Goal: Task Accomplishment & Management: Manage account settings

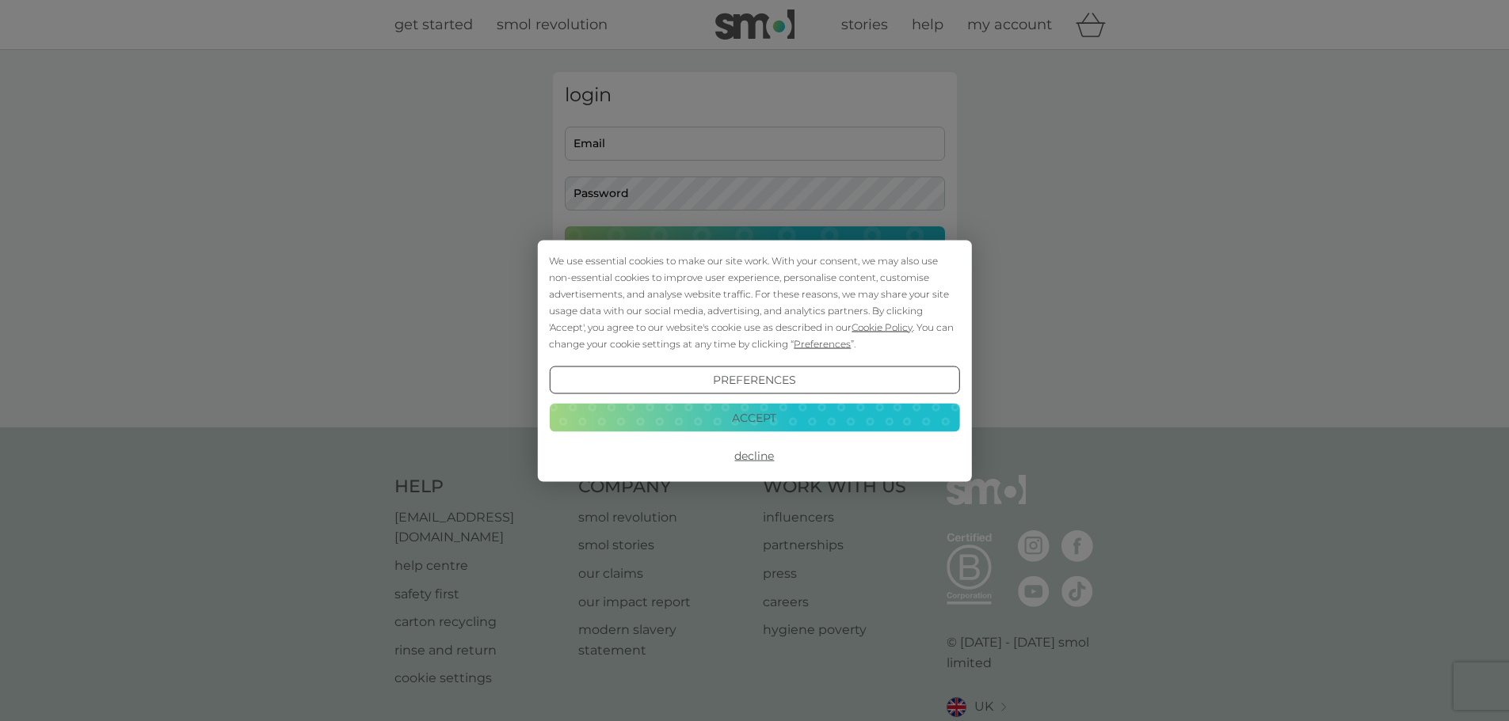
type input "scwquinn@googlemail.com"
click at [801, 418] on button "Accept" at bounding box center [754, 418] width 410 height 29
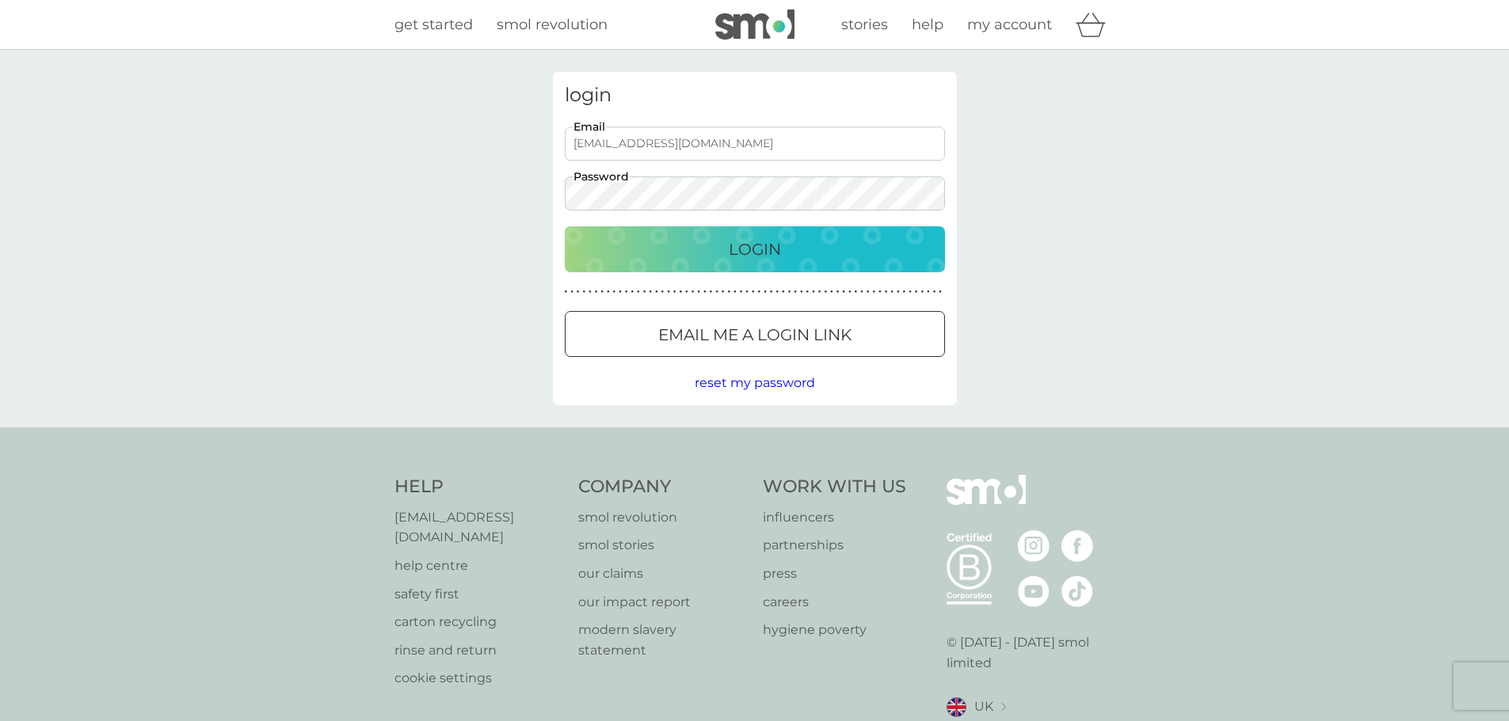
click at [758, 265] on button "Login" at bounding box center [755, 249] width 380 height 46
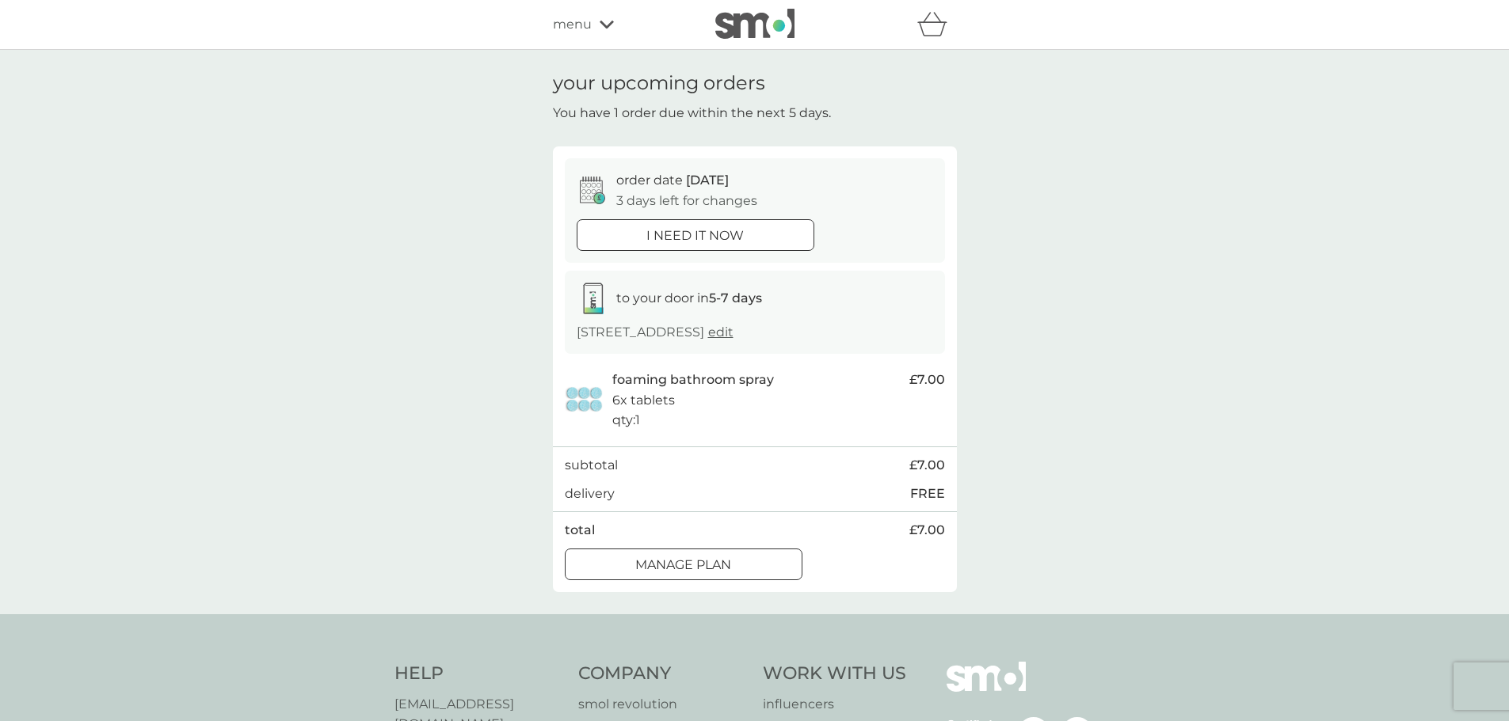
click at [727, 572] on p "Manage plan" at bounding box center [683, 565] width 96 height 21
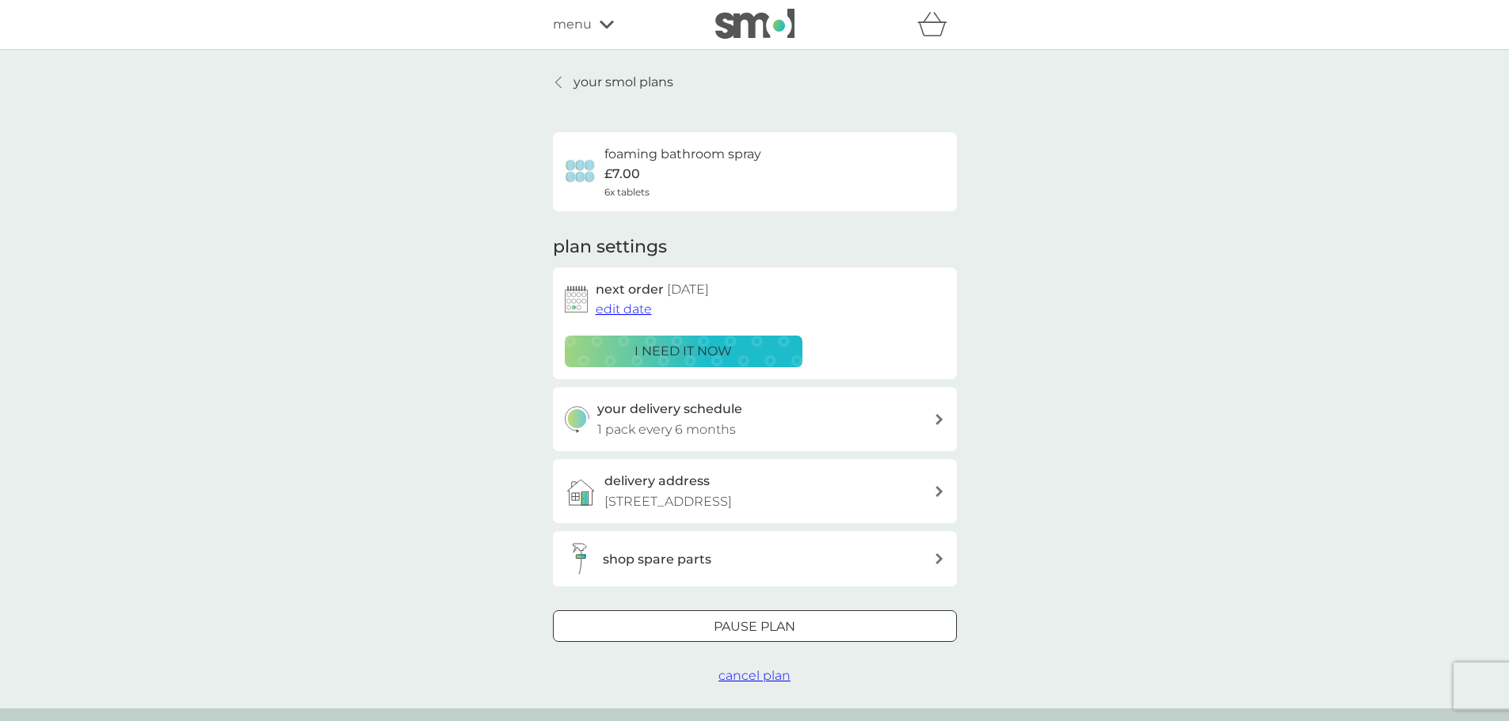
click at [632, 308] on span "edit date" at bounding box center [623, 309] width 56 height 15
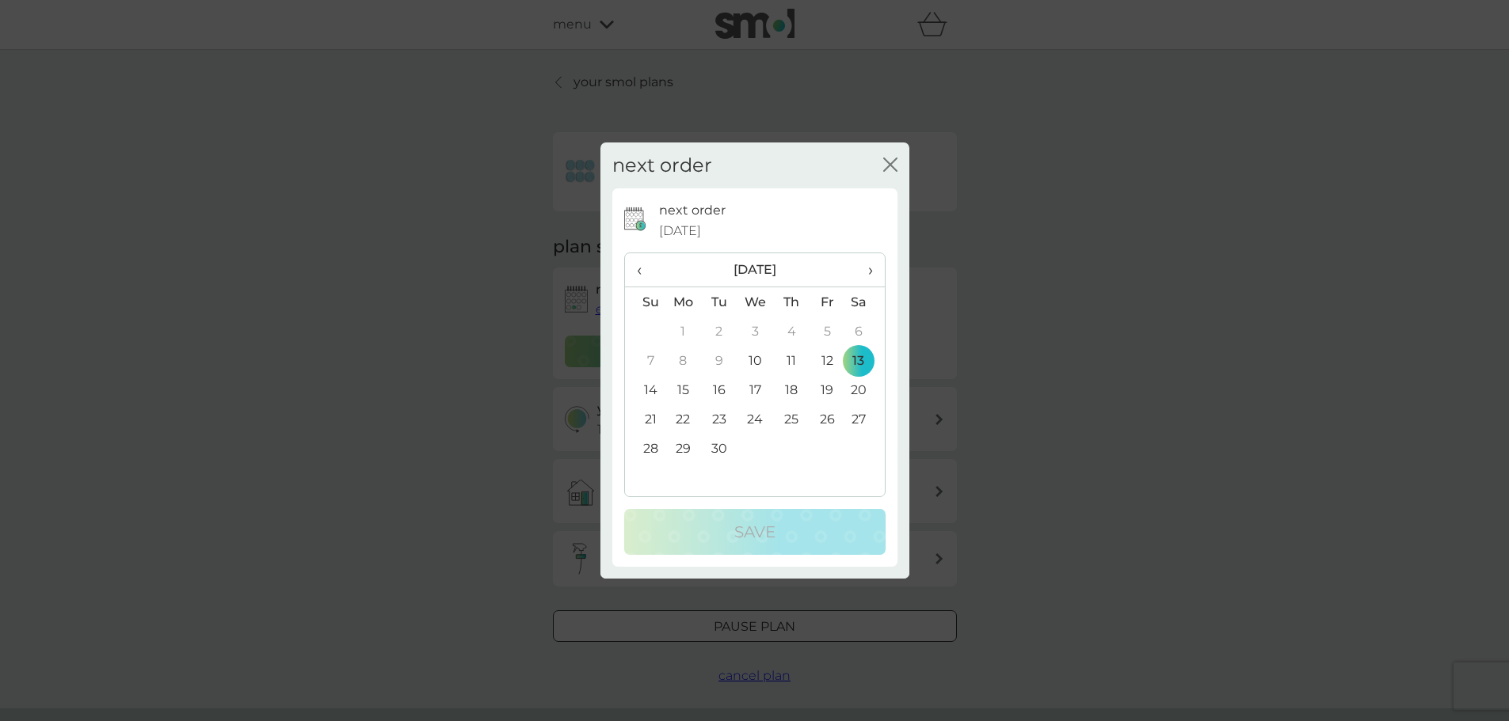
click at [716, 451] on td "30" at bounding box center [719, 448] width 36 height 29
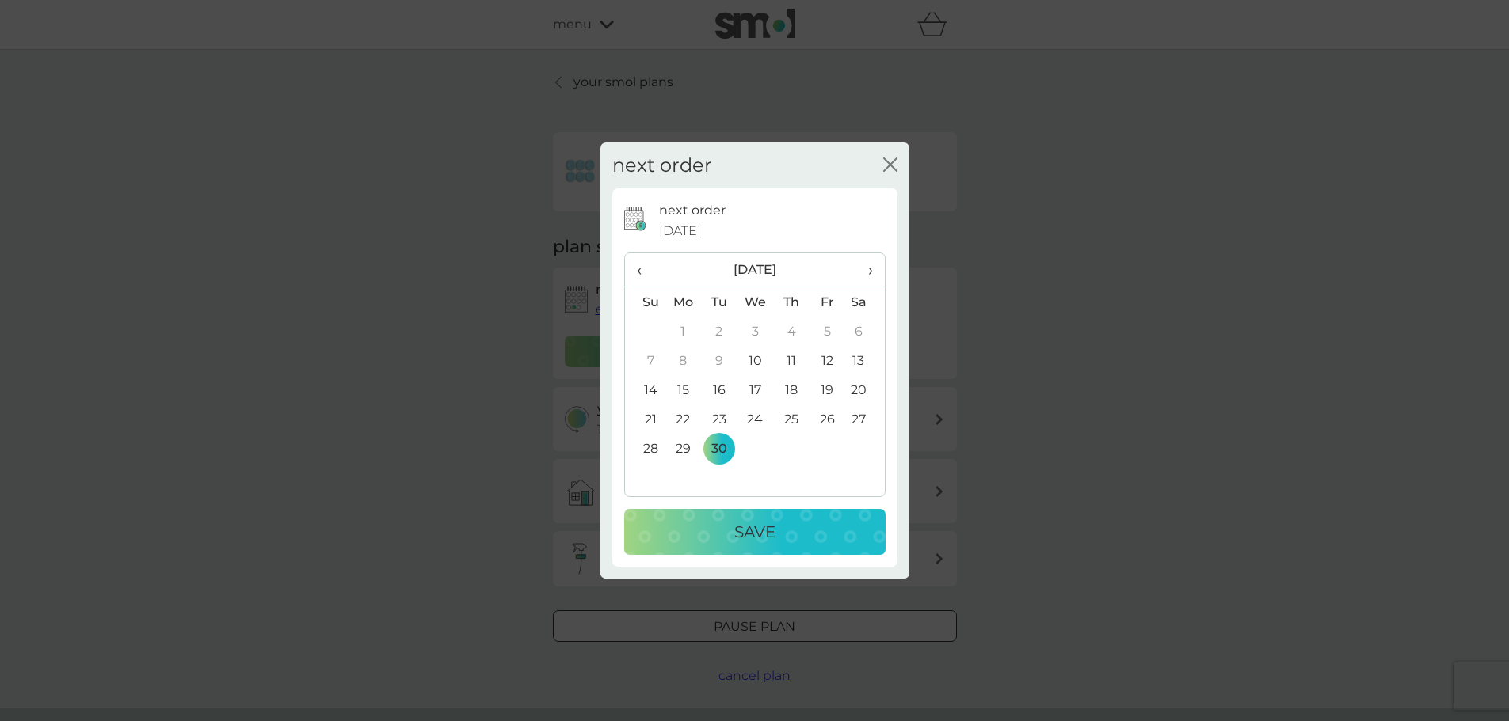
click at [736, 537] on p "Save" at bounding box center [754, 531] width 41 height 25
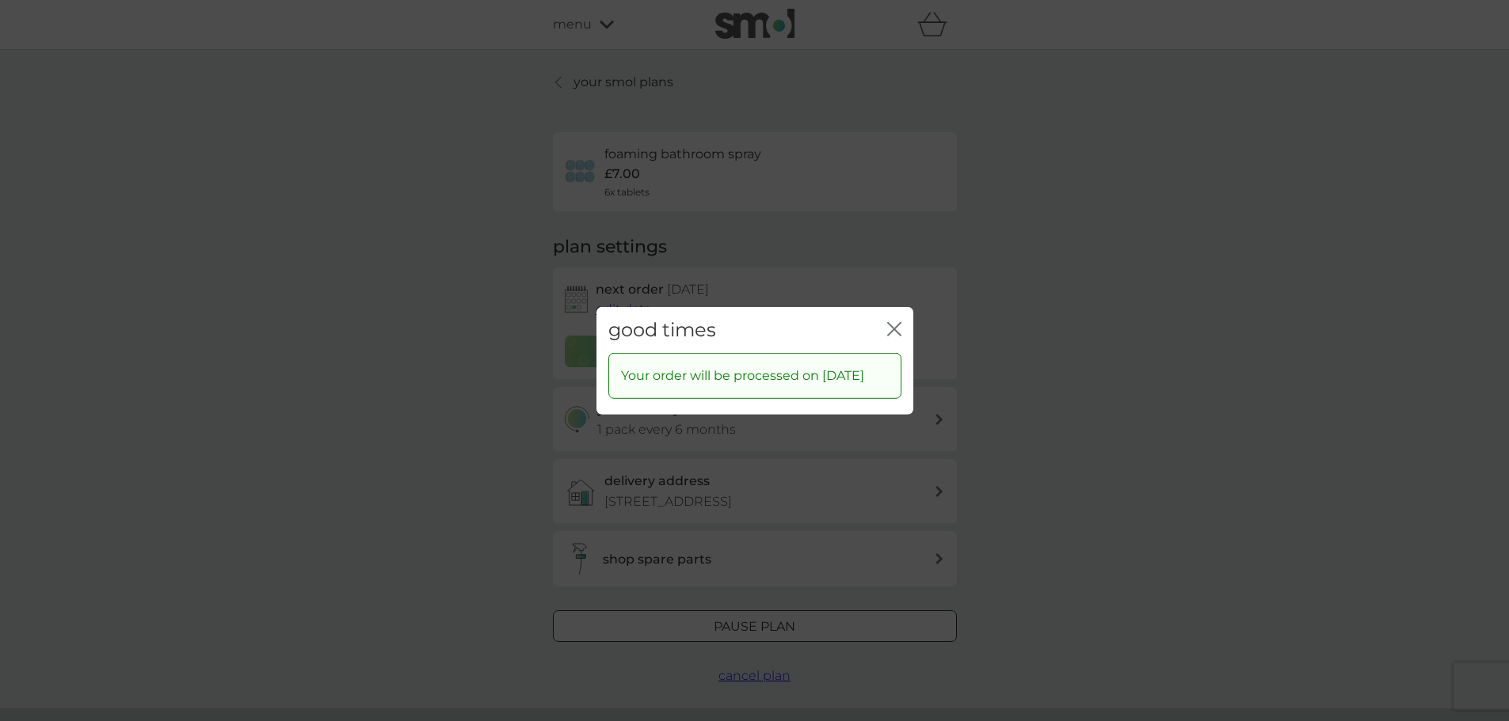
click at [900, 322] on icon "close" at bounding box center [894, 329] width 14 height 14
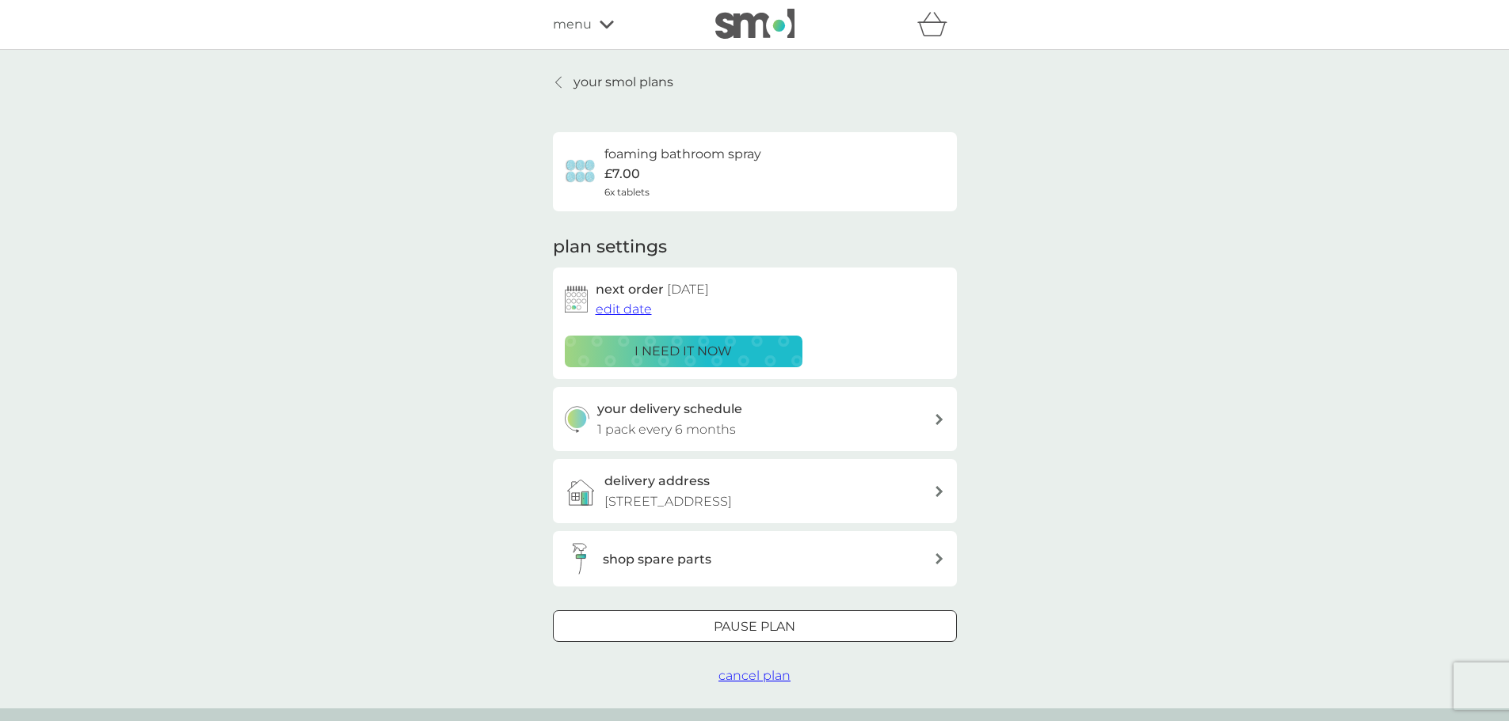
click at [869, 573] on div "shop spare parts" at bounding box center [749, 559] width 369 height 32
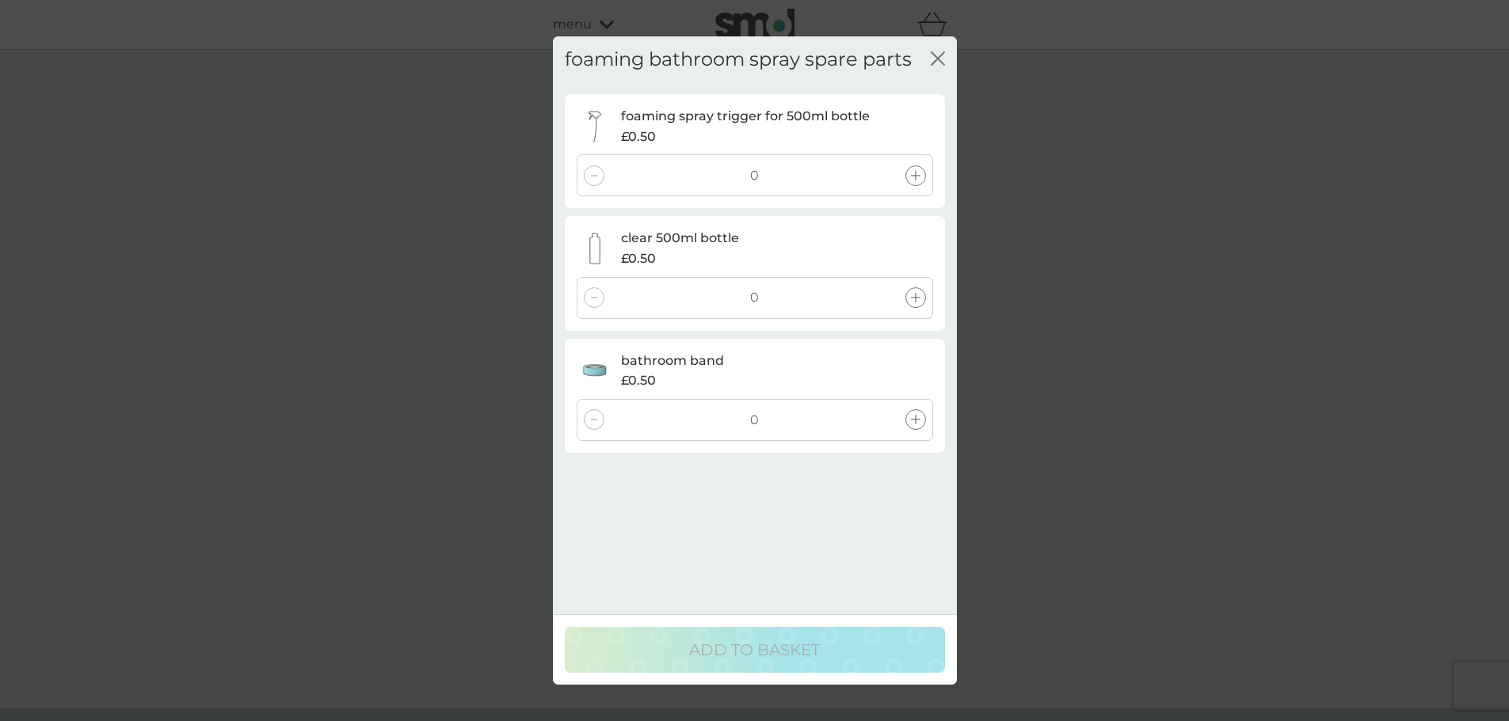
click at [937, 60] on icon "close" at bounding box center [937, 58] width 14 height 14
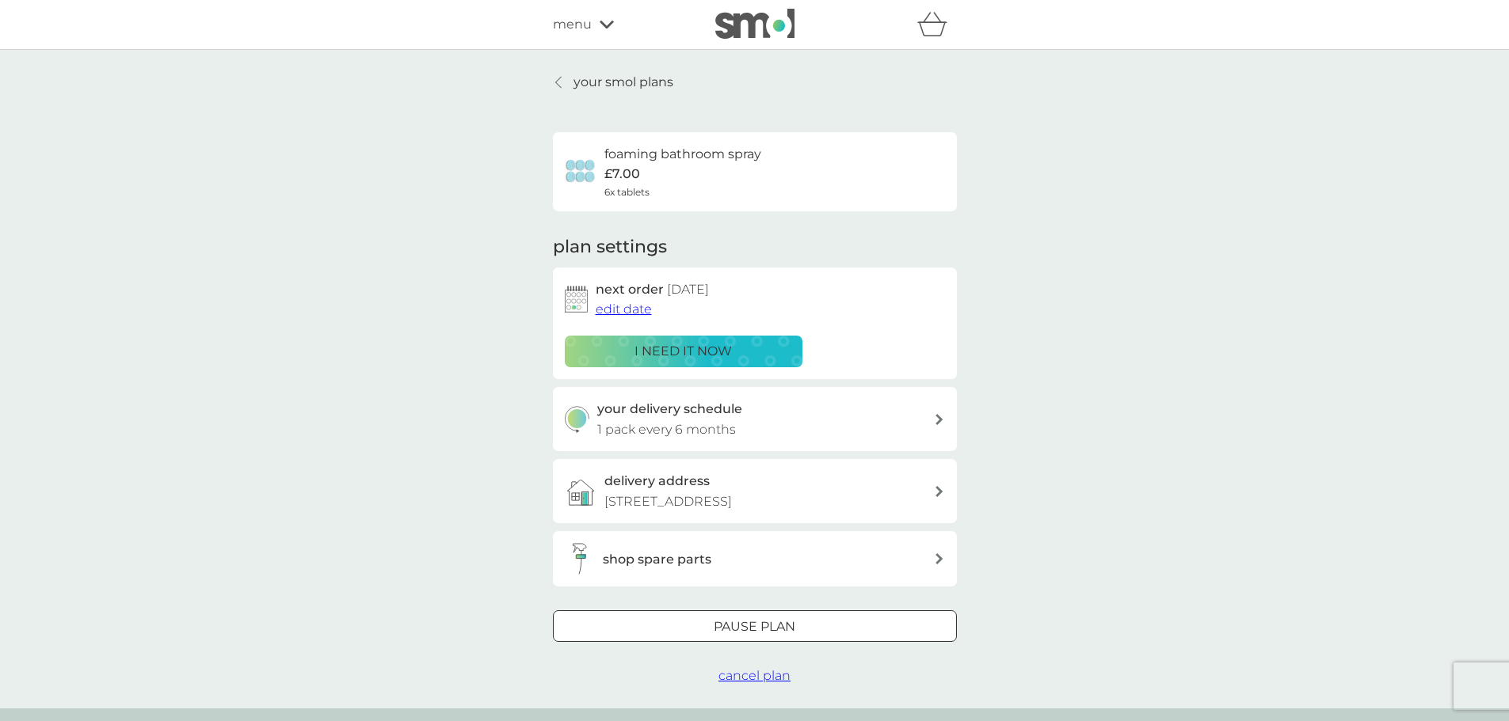
click at [588, 20] on span "menu" at bounding box center [572, 24] width 39 height 21
